Goal: Find specific page/section

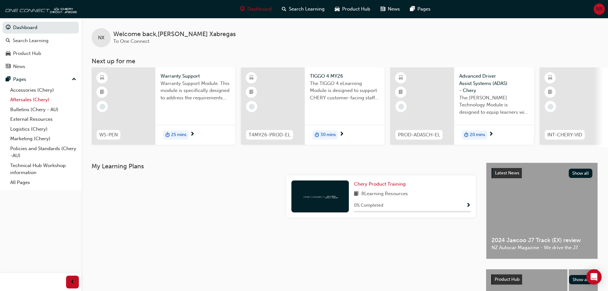
click at [44, 101] on link "Aftersales (Chery)" at bounding box center [43, 100] width 71 height 10
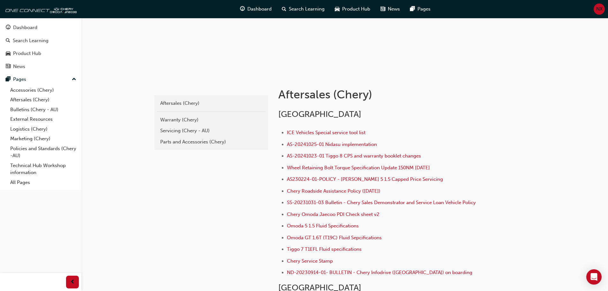
scroll to position [128, 0]
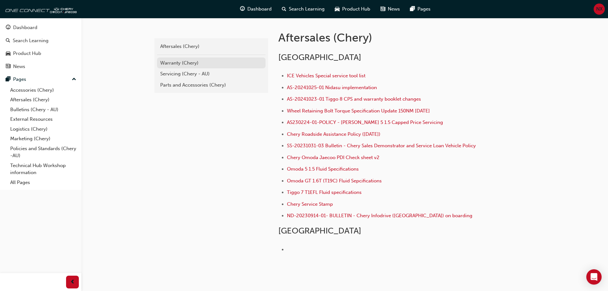
click at [179, 64] on div "Warranty (Chery)" at bounding box center [211, 62] width 102 height 7
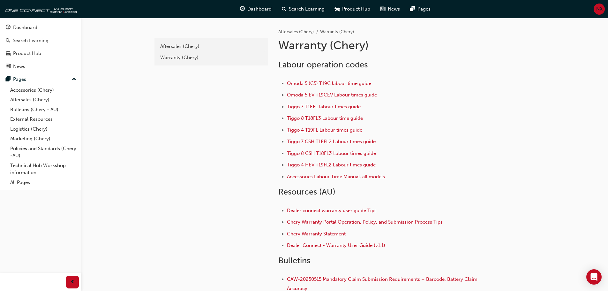
click at [310, 131] on span "Tiggo 4 T19FL Labour times guide" at bounding box center [324, 130] width 75 height 6
